Goal: Information Seeking & Learning: Learn about a topic

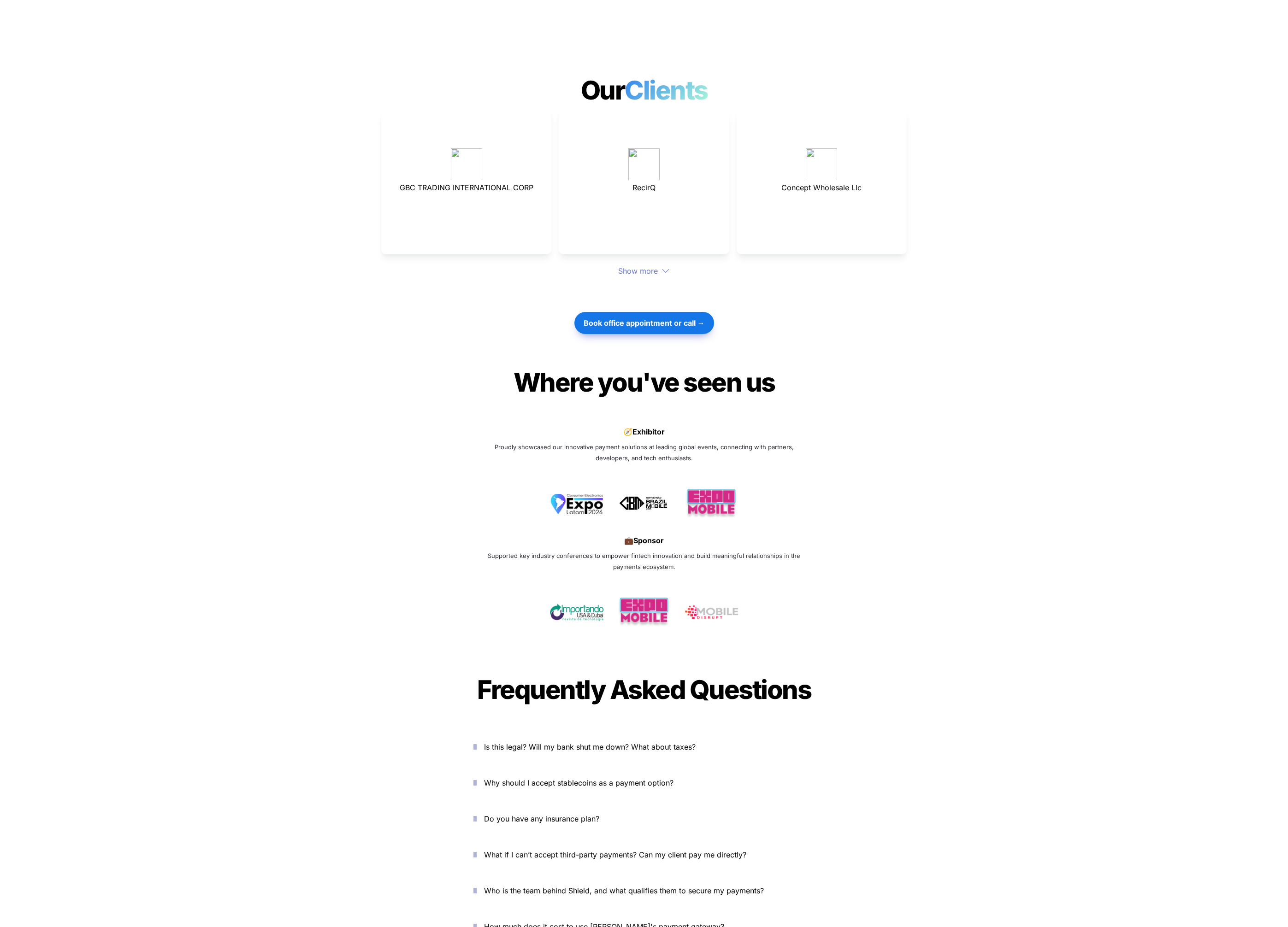
scroll to position [2704, 0]
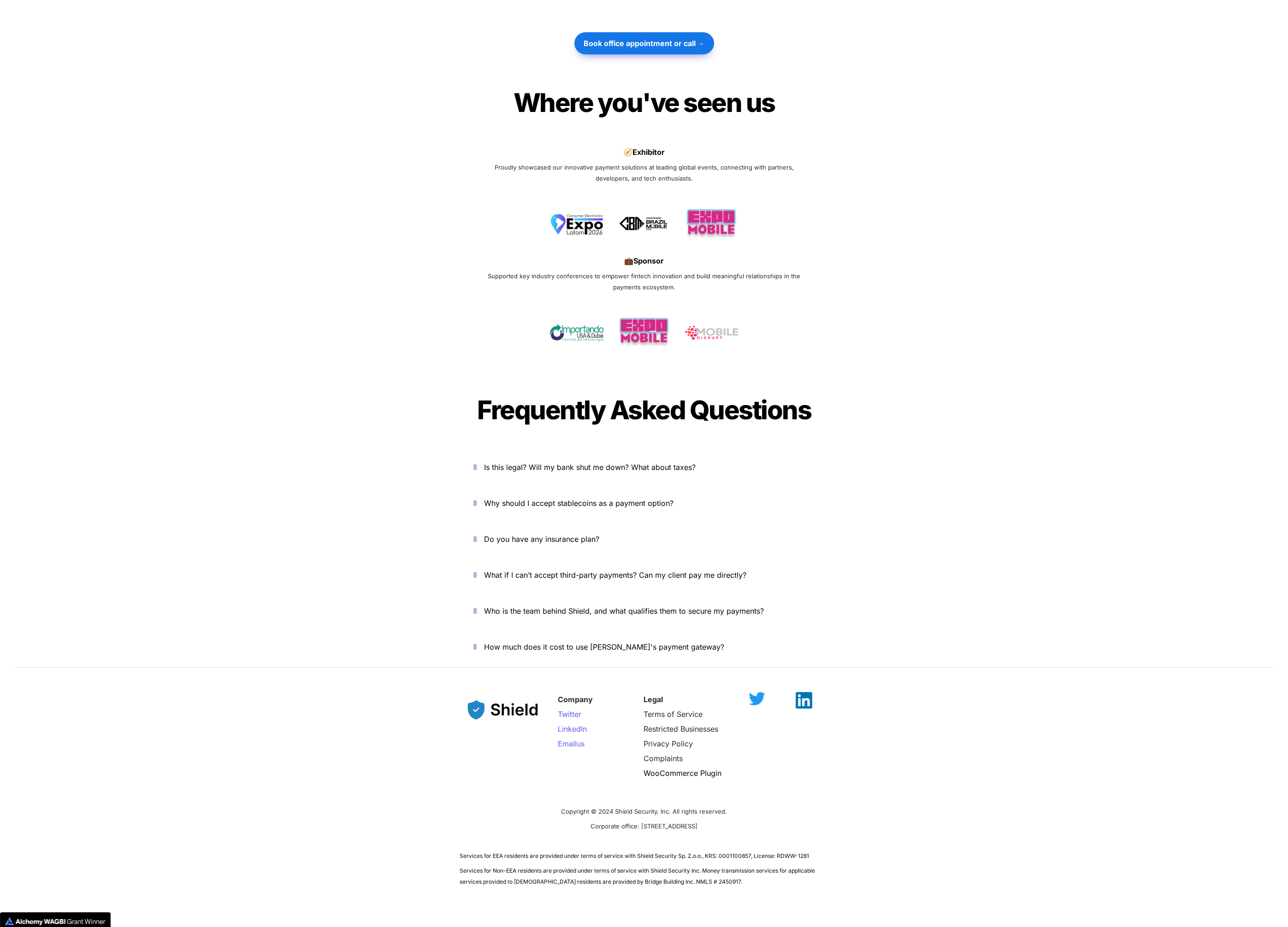
scroll to position [2718, 0]
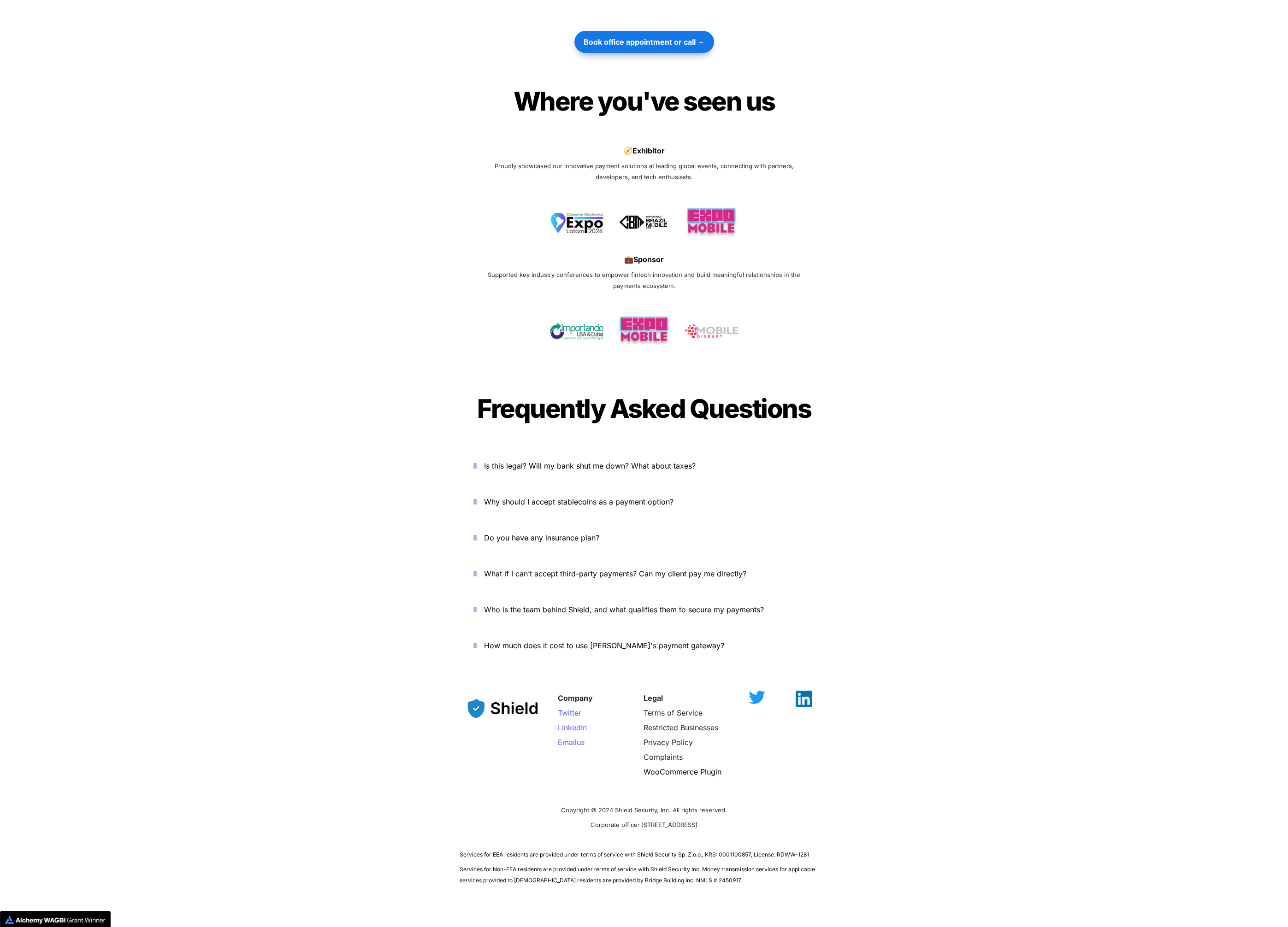
click at [510, 641] on span "How much does it cost to use [PERSON_NAME]'s payment gateway?" at bounding box center [604, 645] width 240 height 9
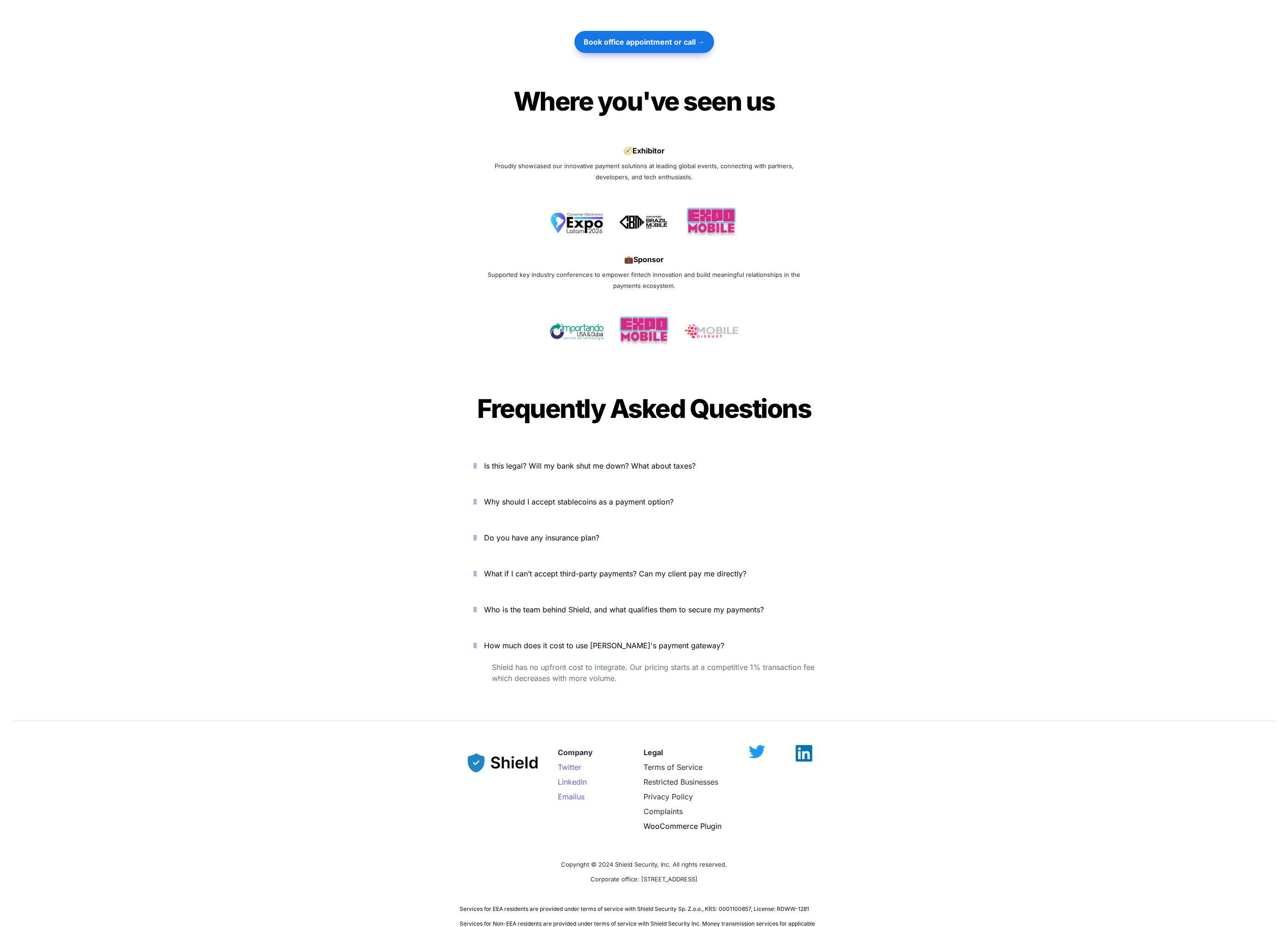
click at [477, 604] on icon "button" at bounding box center [475, 610] width 3 height 11
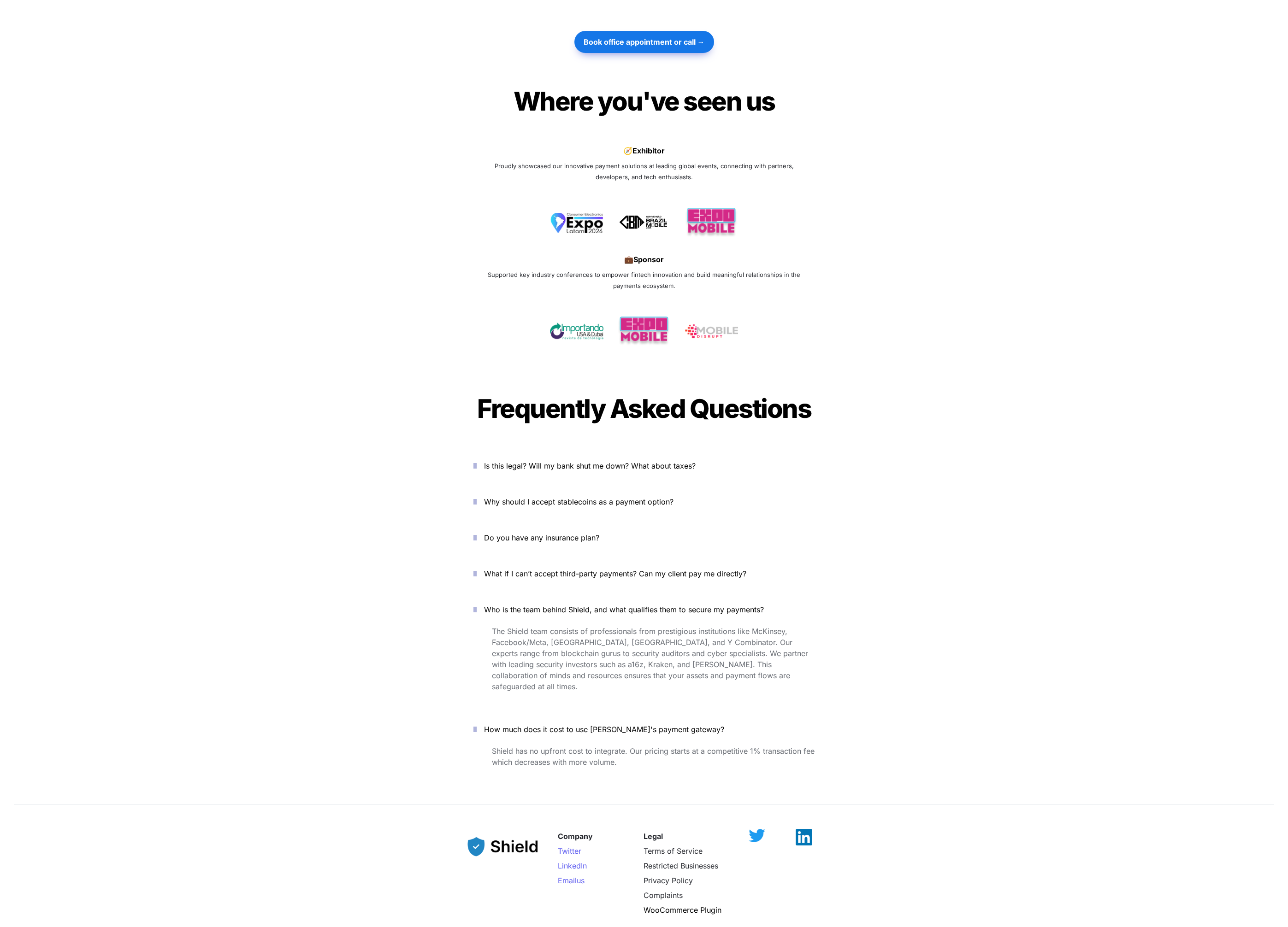
click at [477, 569] on icon "button" at bounding box center [475, 574] width 3 height 11
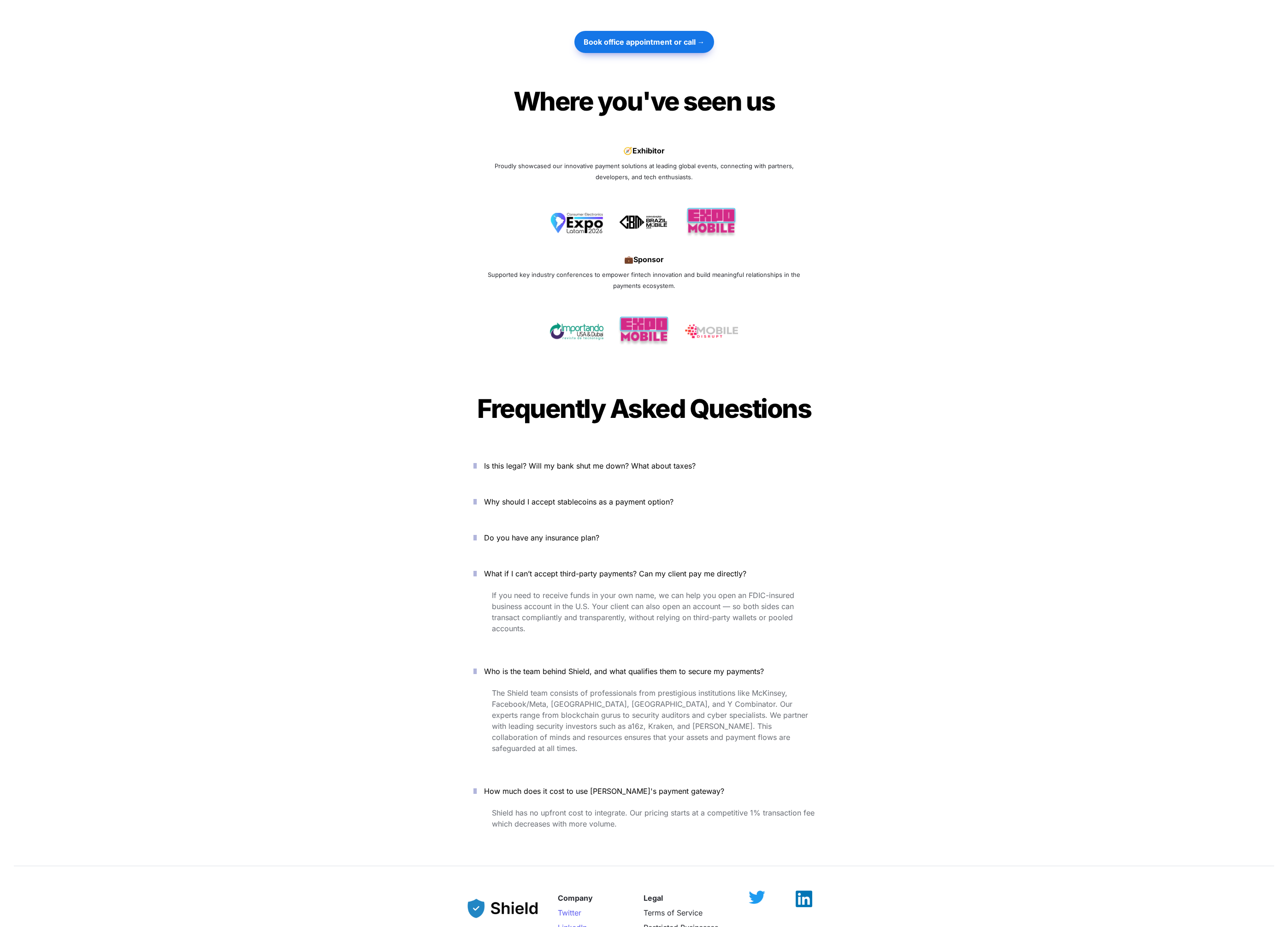
click at [477, 532] on icon "button" at bounding box center [475, 538] width 3 height 11
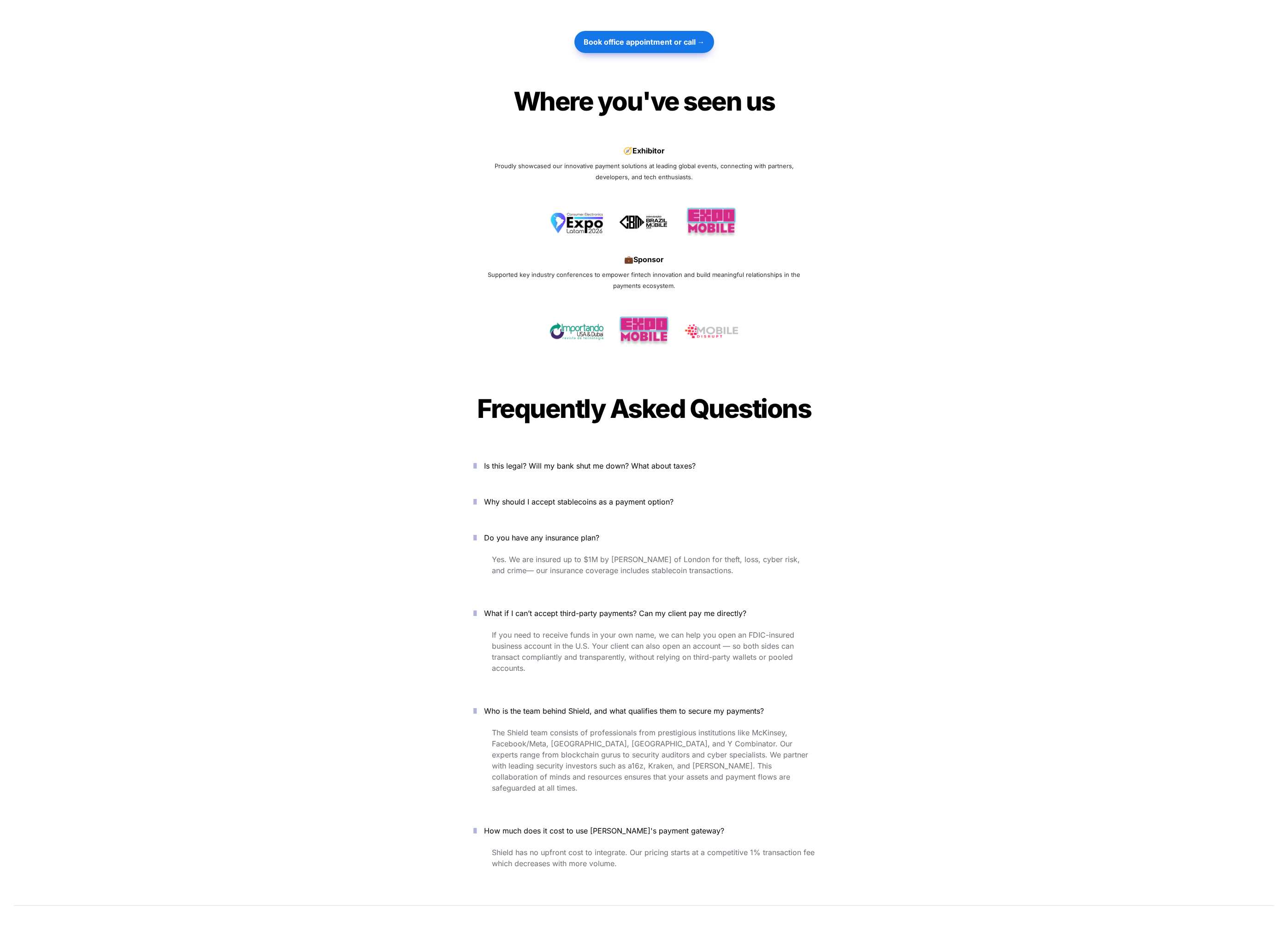
click at [477, 496] on icon "button" at bounding box center [475, 501] width 3 height 11
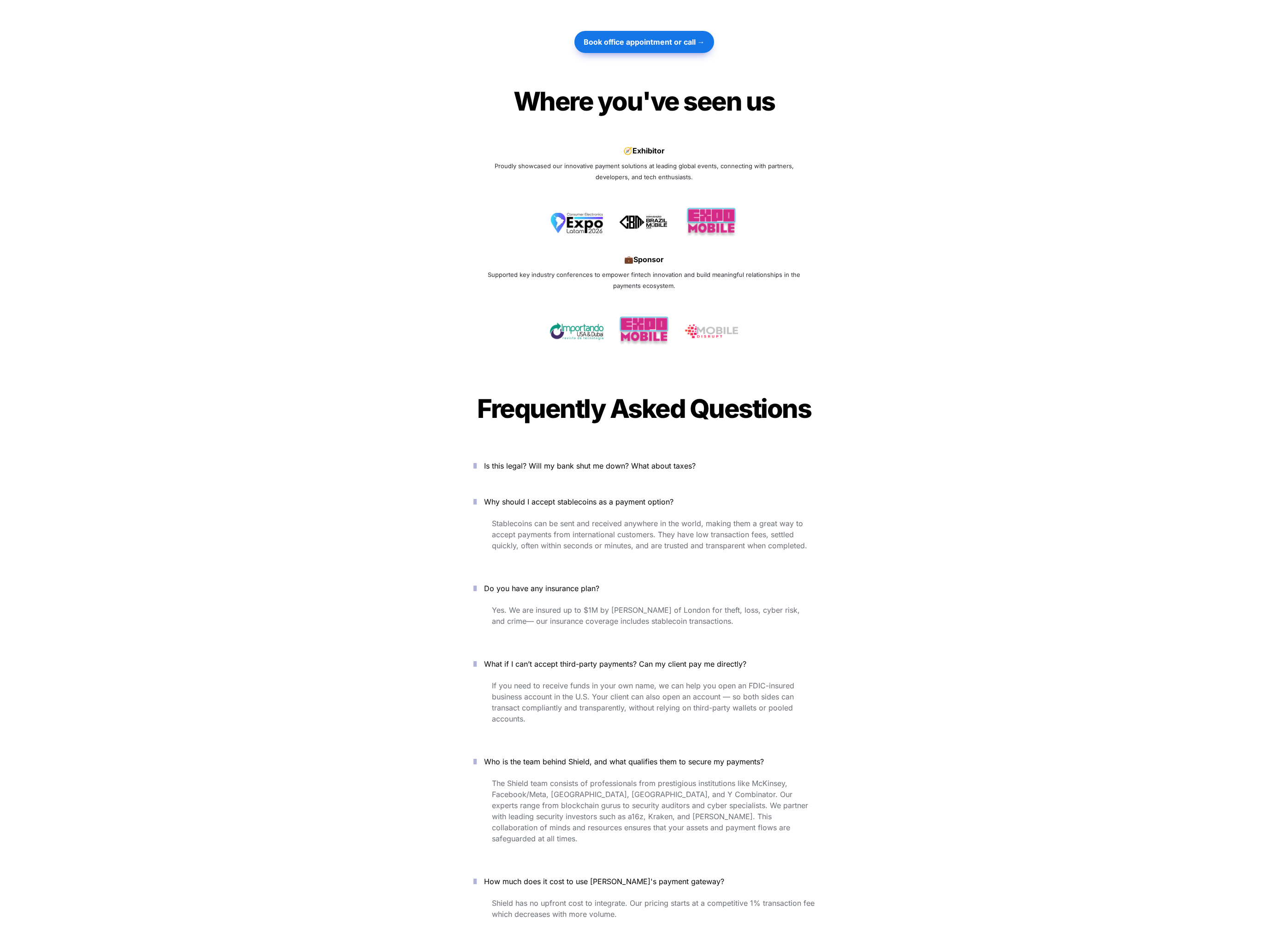
click at [477, 460] on icon "button" at bounding box center [475, 466] width 3 height 11
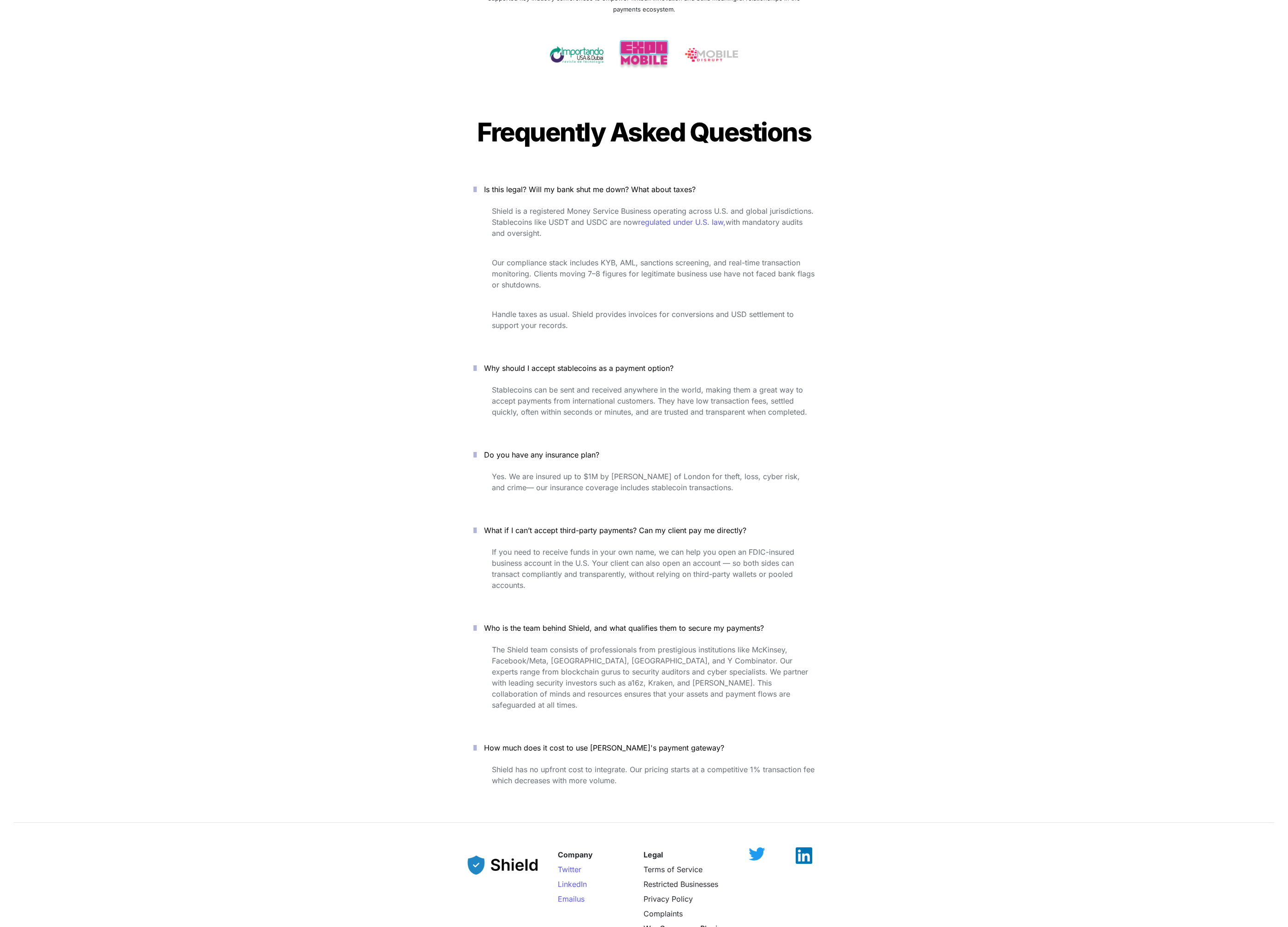
scroll to position [3140, 0]
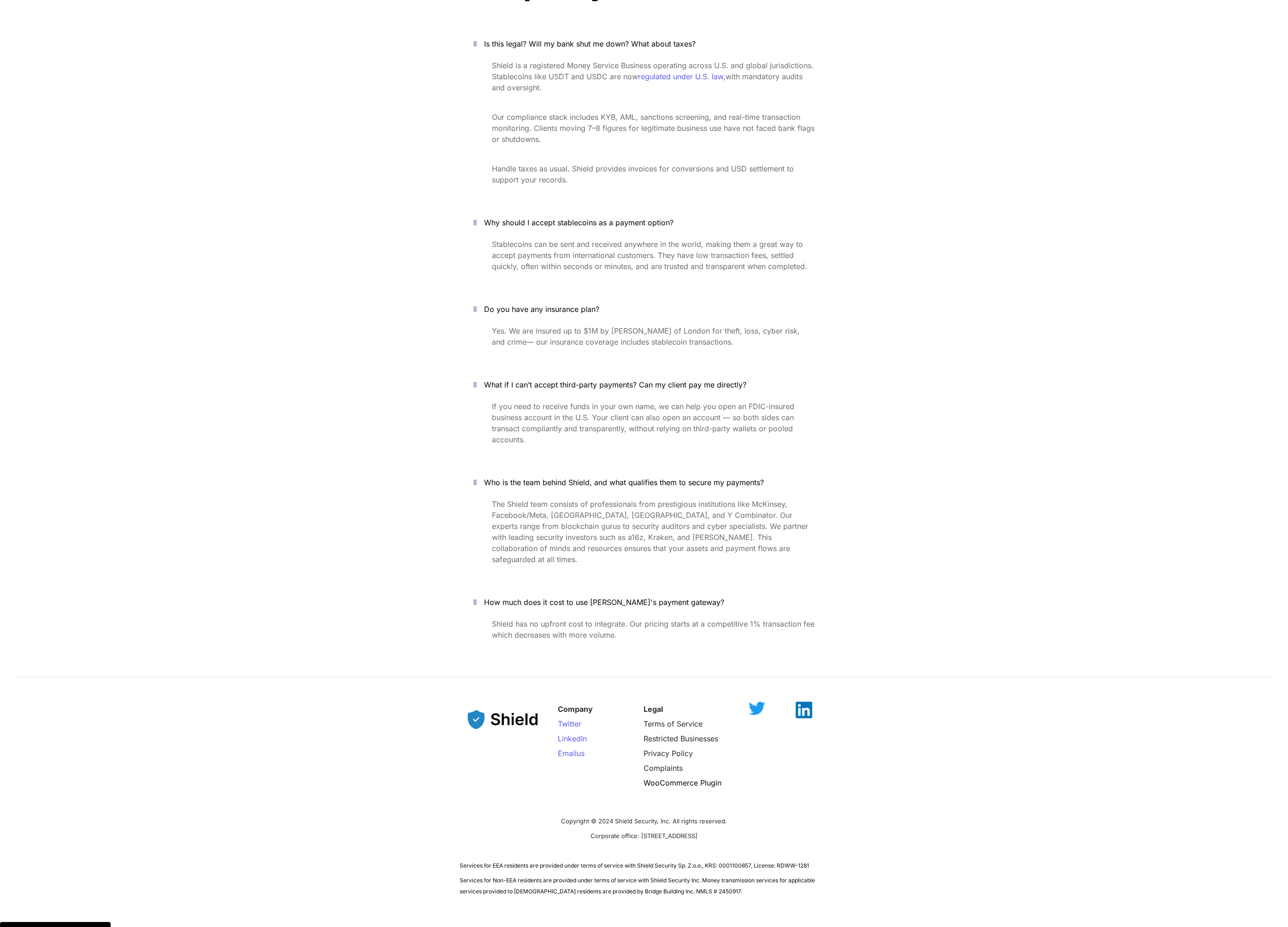
click at [183, 771] on div "Company Twitter LinkedIn Email us Legal Terms of Service Restricted Businesses …" at bounding box center [644, 795] width 1288 height 224
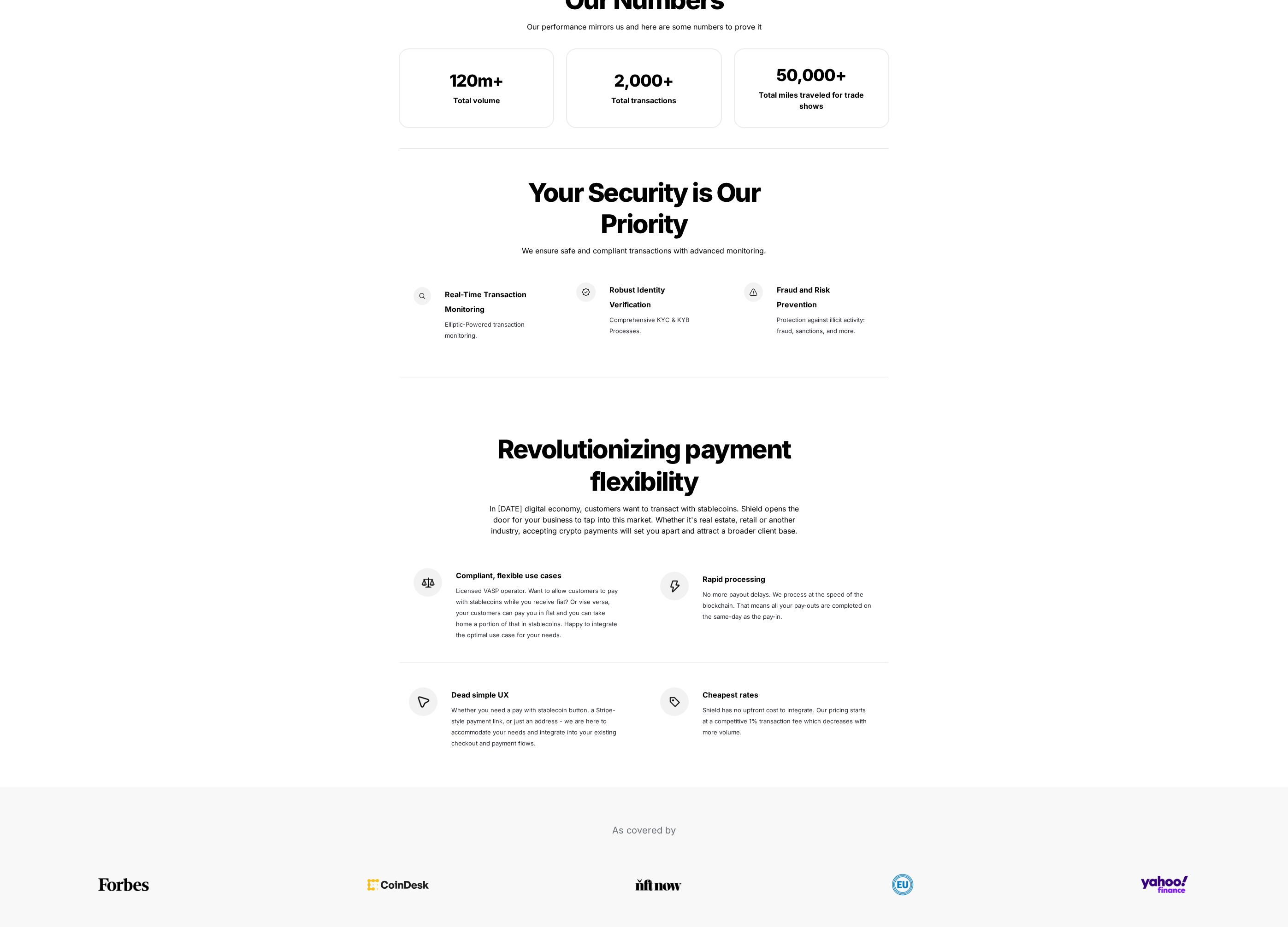
scroll to position [1493, 0]
